Goal: Task Accomplishment & Management: Manage account settings

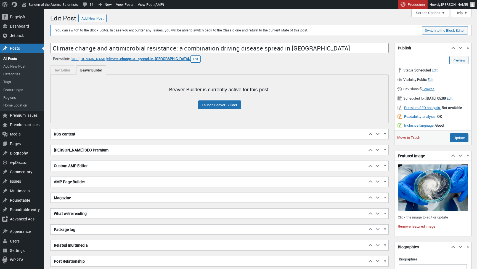
click at [441, 67] on div "Status: Scheduled Edit Edit status Set status Scheduled Pending Review Draft Ar…" at bounding box center [432, 70] width 77 height 9
click at [437, 70] on span "Edit" at bounding box center [435, 70] width 6 height 5
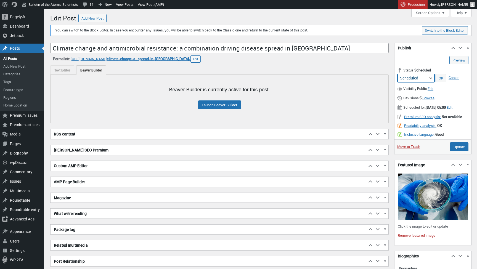
select select "draft"
click at [441, 79] on link "OK" at bounding box center [441, 78] width 11 height 8
type input "Schedule"
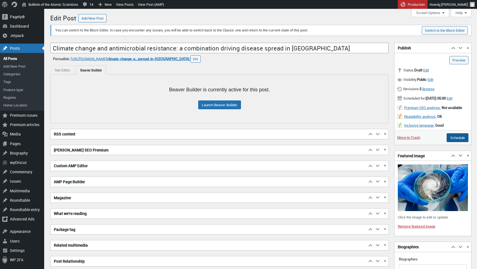
click at [459, 139] on input "Schedule" at bounding box center [458, 137] width 22 height 9
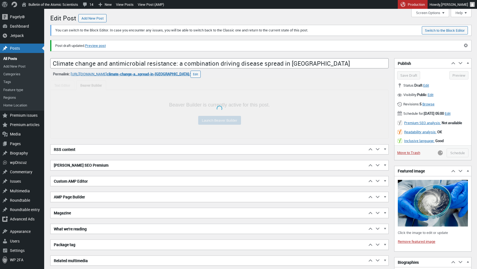
scroll to position [4, 0]
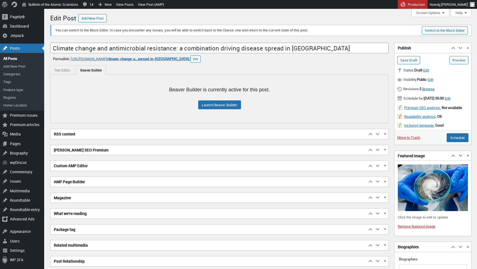
scroll to position [4, 0]
click at [429, 70] on span "Edit" at bounding box center [426, 70] width 6 height 5
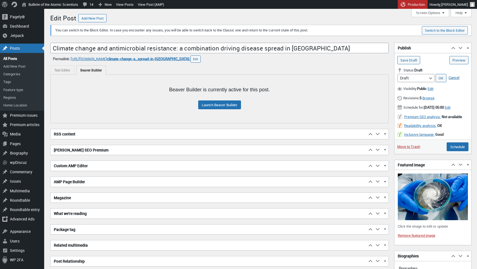
click at [457, 77] on link "Cancel" at bounding box center [454, 78] width 14 height 8
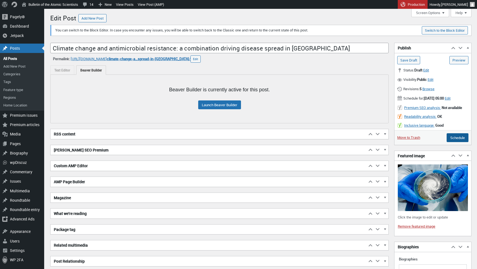
click at [454, 142] on input "Schedule" at bounding box center [458, 137] width 22 height 9
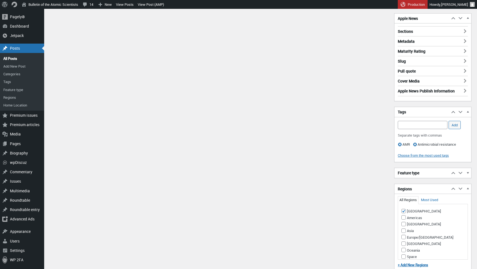
scroll to position [990, 0]
click at [424, 178] on h2 "Feature type" at bounding box center [421, 174] width 55 height 10
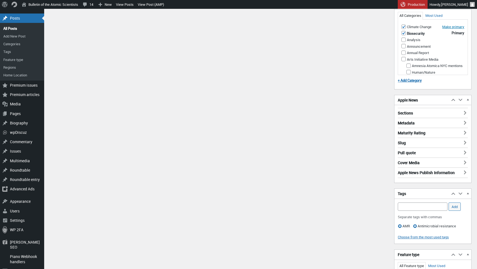
scroll to position [911, 0]
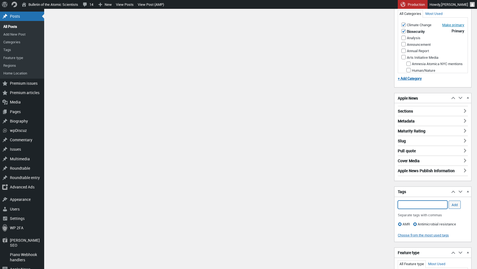
click at [415, 205] on input "Add Tag" at bounding box center [423, 205] width 50 height 8
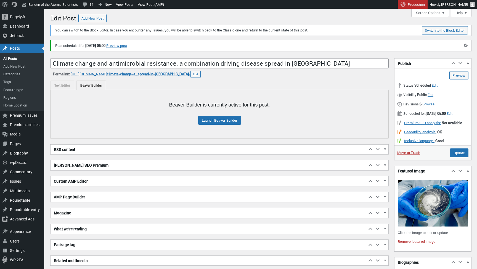
scroll to position [0, 0]
click at [127, 44] on link "Preview post" at bounding box center [116, 46] width 21 height 6
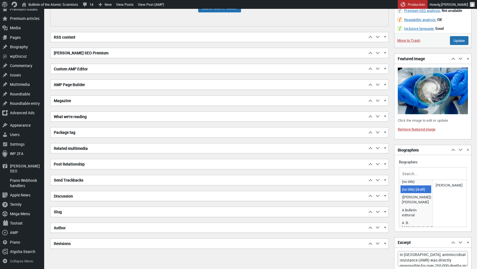
scroll to position [51, 0]
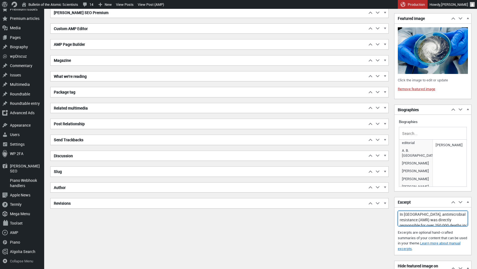
click at [426, 225] on textarea "In [GEOGRAPHIC_DATA], antimicrobial resistance (AMR) was directly responsible f…" at bounding box center [433, 218] width 70 height 15
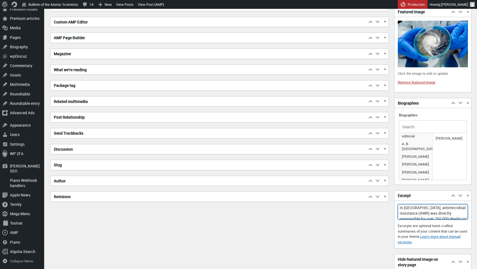
scroll to position [163, 0]
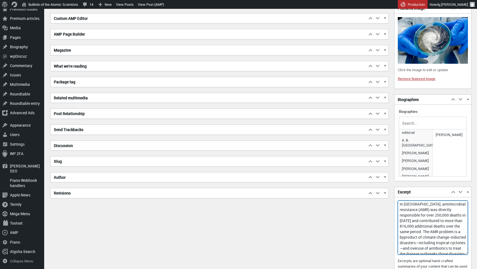
click at [465, 255] on textarea "In [GEOGRAPHIC_DATA], antimicrobial resistance (AMR) was directly responsible f…" at bounding box center [433, 228] width 70 height 54
drag, startPoint x: 412, startPoint y: 241, endPoint x: 436, endPoint y: 258, distance: 29.6
click at [412, 241] on textarea "In [GEOGRAPHIC_DATA], antimicrobial resistance (AMR) was directly responsible f…" at bounding box center [433, 229] width 70 height 56
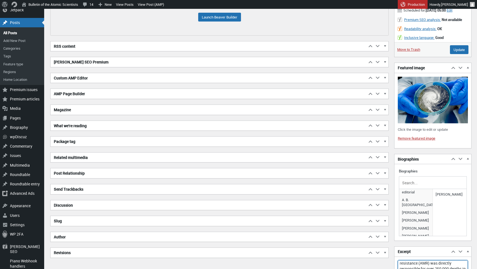
scroll to position [88, 0]
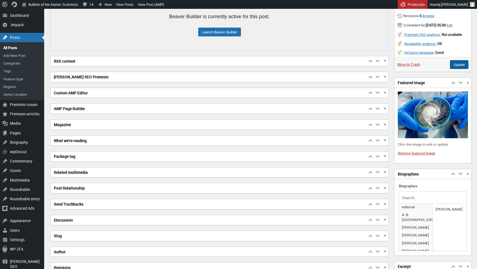
type textarea "In [GEOGRAPHIC_DATA], antimicrobial resistance (AMR) was directly responsible f…"
click at [452, 69] on input "Update" at bounding box center [459, 64] width 18 height 9
type input "Schedule"
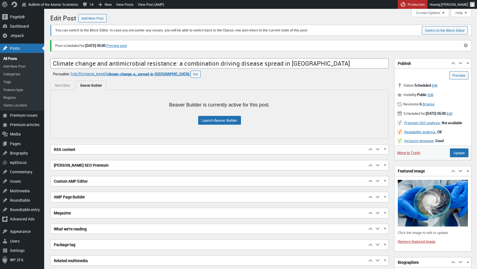
scroll to position [4, 0]
click at [127, 47] on link "Preview post" at bounding box center [116, 46] width 21 height 6
